Goal: Task Accomplishment & Management: Manage account settings

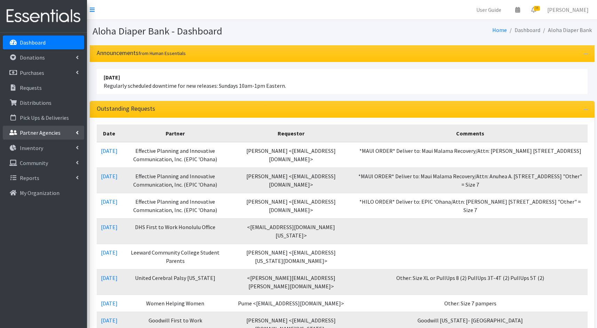
click at [51, 133] on p "Partner Agencies" at bounding box center [40, 132] width 41 height 7
click at [42, 146] on link "All Partners" at bounding box center [43, 148] width 81 height 14
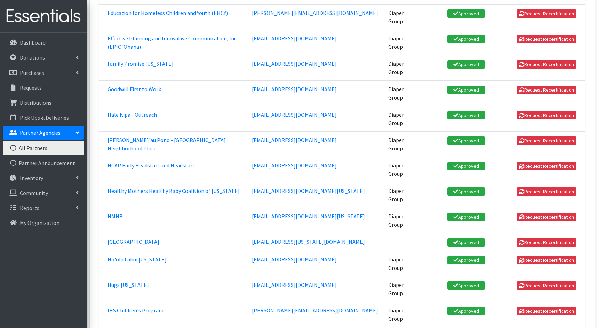
scroll to position [431, 0]
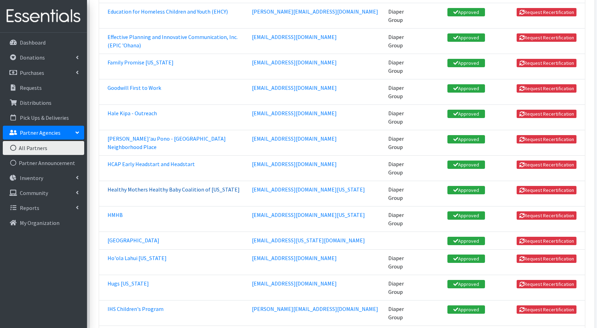
click at [188, 186] on link "Healthy Mothers Healthy Baby Coalition of [US_STATE]" at bounding box center [173, 189] width 132 height 7
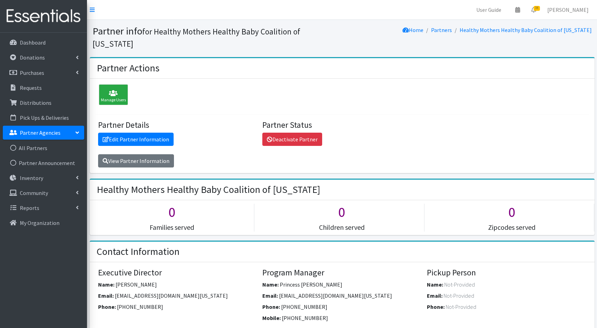
scroll to position [4, 0]
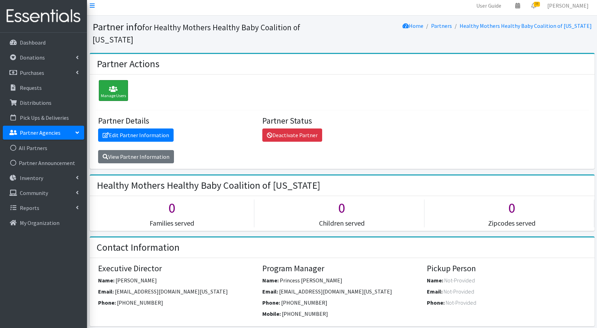
click at [114, 86] on icon at bounding box center [113, 89] width 25 height 7
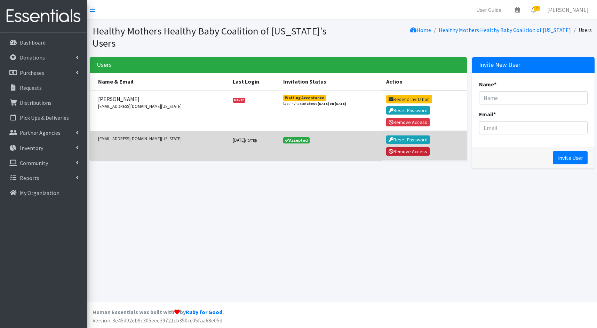
click at [420, 147] on button "Remove Access" at bounding box center [408, 151] width 44 height 8
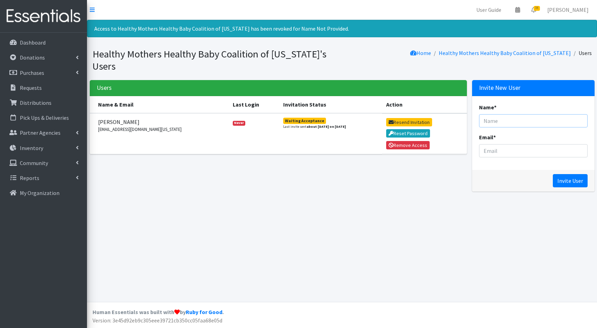
click at [496, 114] on input "Name *" at bounding box center [533, 120] width 109 height 13
type input "Pohai"
click at [500, 144] on input "Email *" at bounding box center [533, 150] width 109 height 13
type input "[EMAIL_ADDRESS][DOMAIN_NAME][US_STATE]"
click at [569, 174] on input "Invite User" at bounding box center [570, 180] width 35 height 13
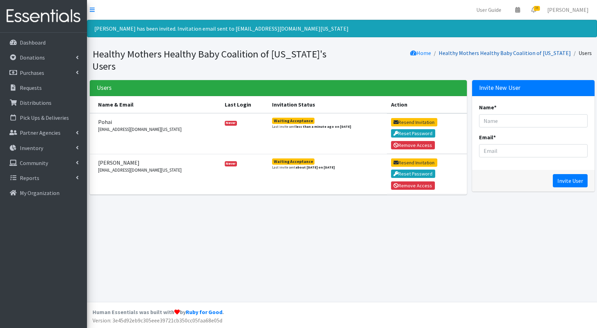
click at [500, 52] on link "Healthy Mothers Healthy Baby Coalition of [US_STATE]" at bounding box center [505, 52] width 132 height 7
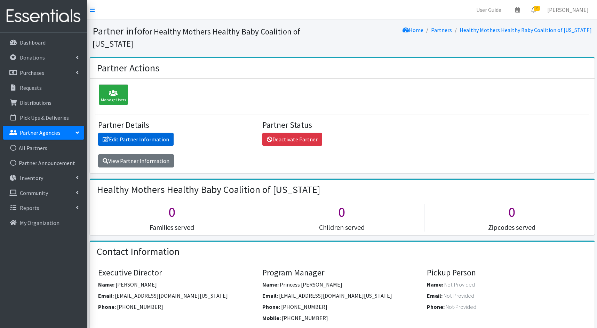
click at [153, 133] on link "Edit Partner Information" at bounding box center [135, 139] width 75 height 13
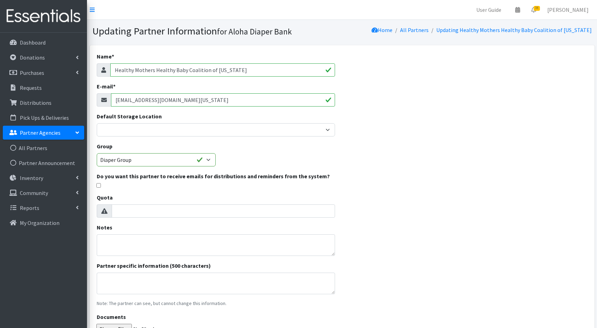
click at [247, 71] on input "Healthy Mothers Healthy Baby Coalition of [US_STATE]" at bounding box center [222, 69] width 225 height 13
type input "Healthy Mothers Healthy Baby Coalition of [US_STATE] ([GEOGRAPHIC_DATA])"
click at [176, 104] on input "[EMAIL_ADDRESS][DOMAIN_NAME][US_STATE]" at bounding box center [223, 99] width 224 height 13
drag, startPoint x: 137, startPoint y: 100, endPoint x: 115, endPoint y: 98, distance: 22.0
click at [115, 98] on input "[EMAIL_ADDRESS][DOMAIN_NAME][US_STATE]" at bounding box center [223, 99] width 224 height 13
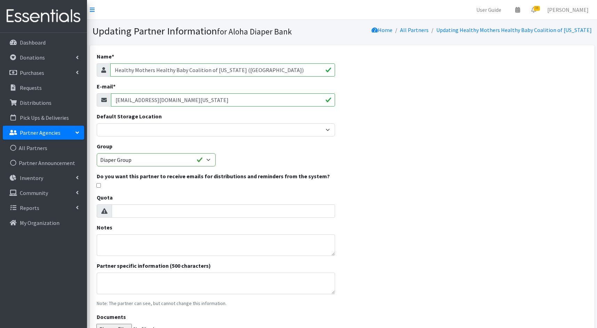
scroll to position [71, 0]
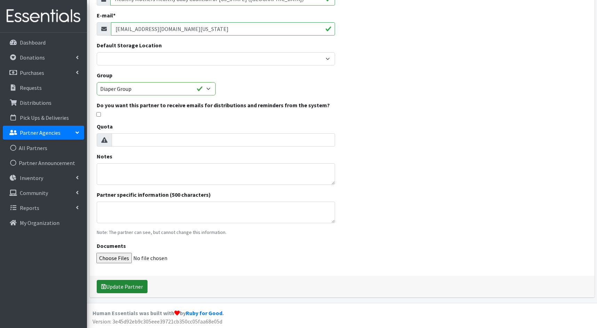
type input "[EMAIL_ADDRESS][DOMAIN_NAME][US_STATE]"
click at [133, 280] on button "Update Partner" at bounding box center [122, 286] width 51 height 13
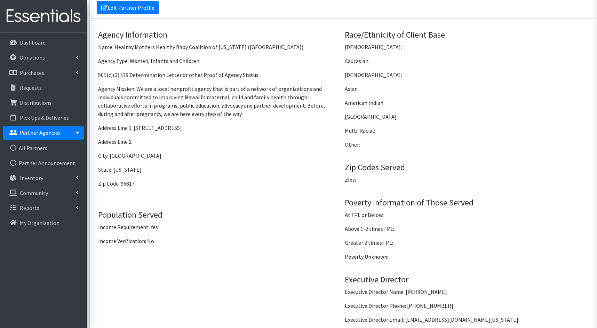
scroll to position [547, 0]
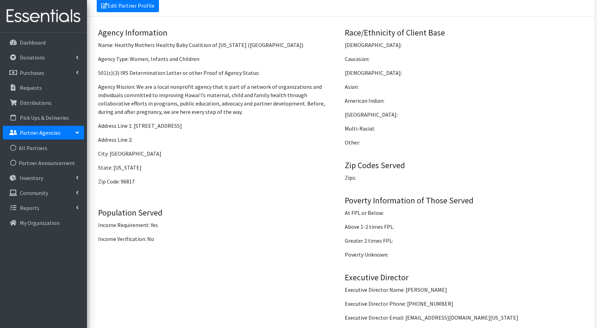
click at [47, 134] on p "Partner Agencies" at bounding box center [40, 132] width 41 height 7
click at [32, 87] on p "Requests" at bounding box center [31, 87] width 22 height 7
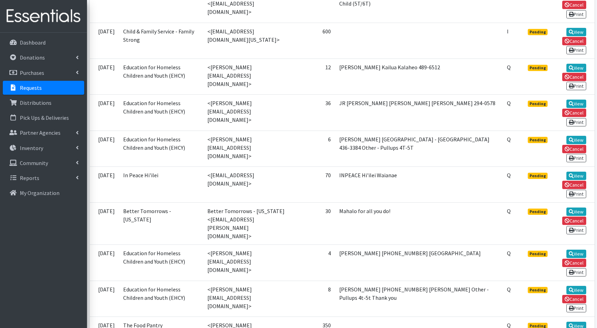
scroll to position [1001, 0]
